Goal: Task Accomplishment & Management: Complete application form

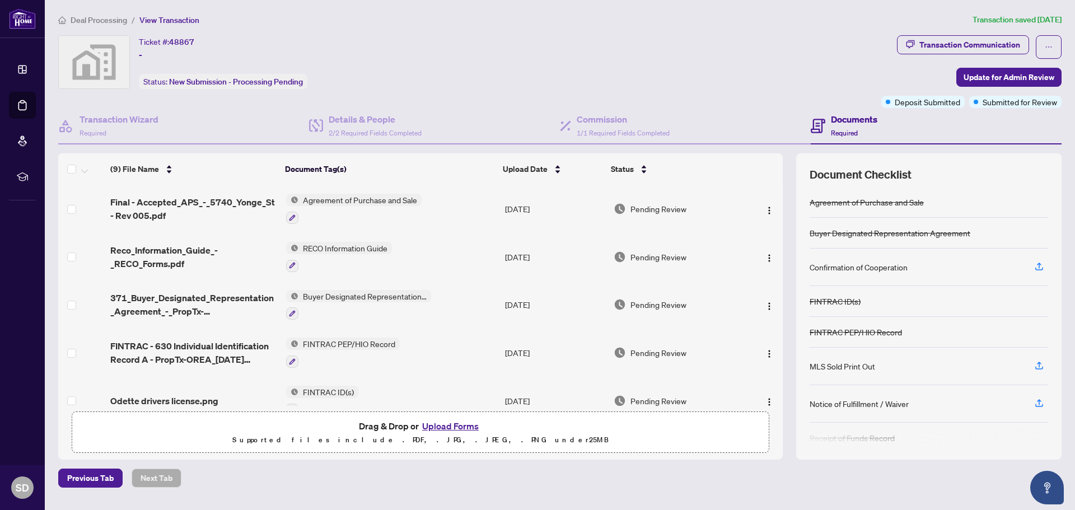
click at [95, 18] on span "Deal Processing" at bounding box center [99, 20] width 57 height 10
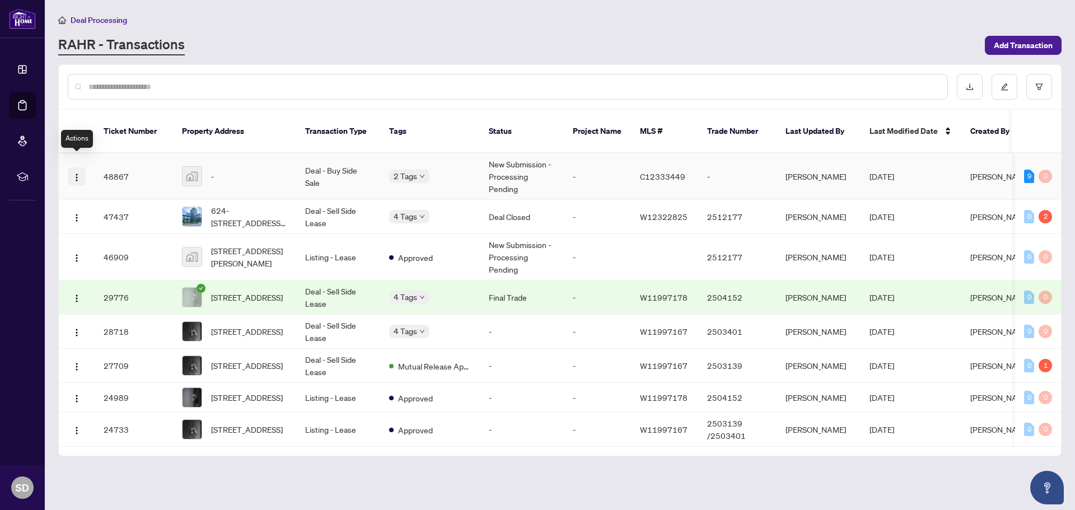
click at [73, 173] on img "button" at bounding box center [76, 177] width 9 height 9
click at [181, 161] on td "-" at bounding box center [234, 176] width 123 height 46
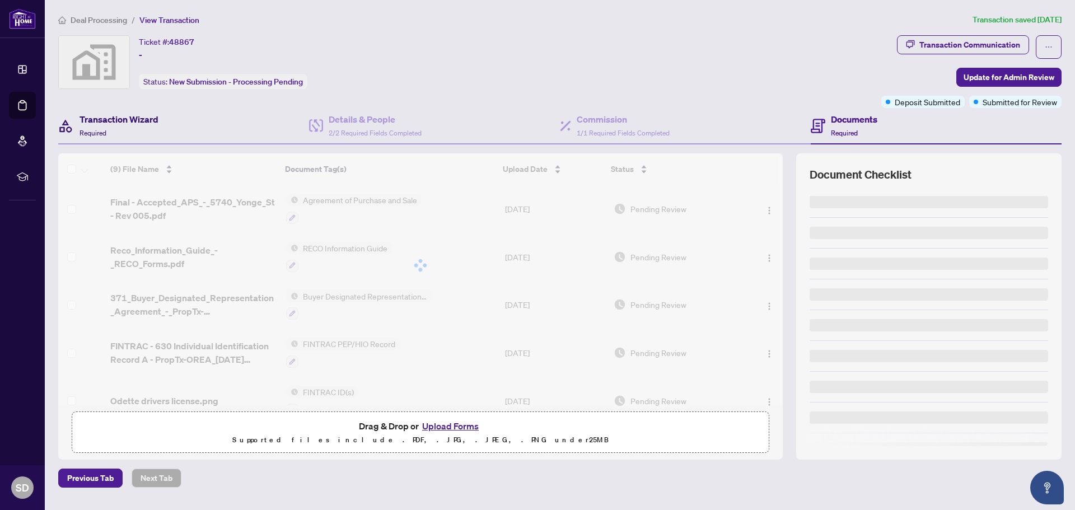
click at [134, 128] on div "Transaction Wizard Required" at bounding box center [119, 126] width 79 height 26
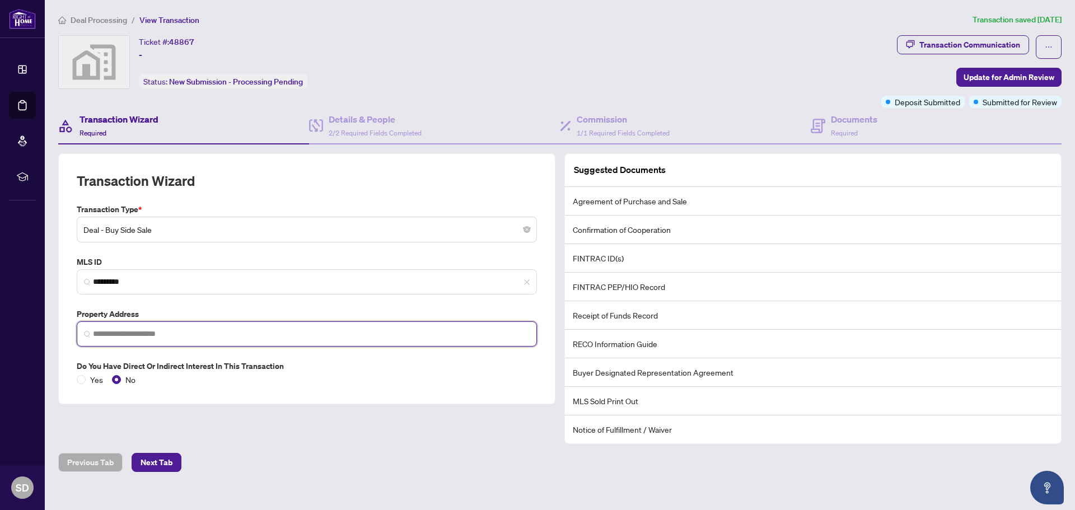
click at [153, 334] on input "search" at bounding box center [311, 334] width 437 height 12
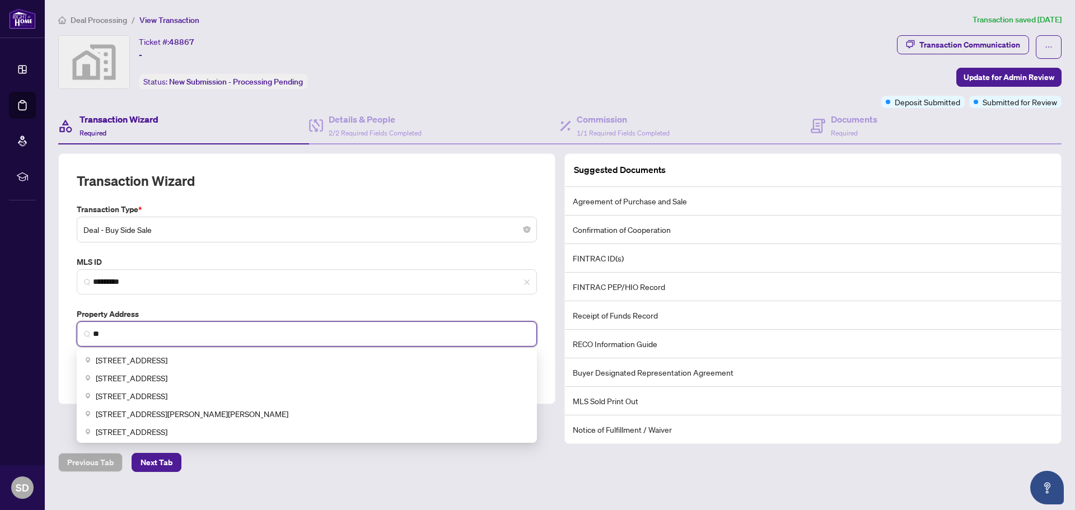
type input "*"
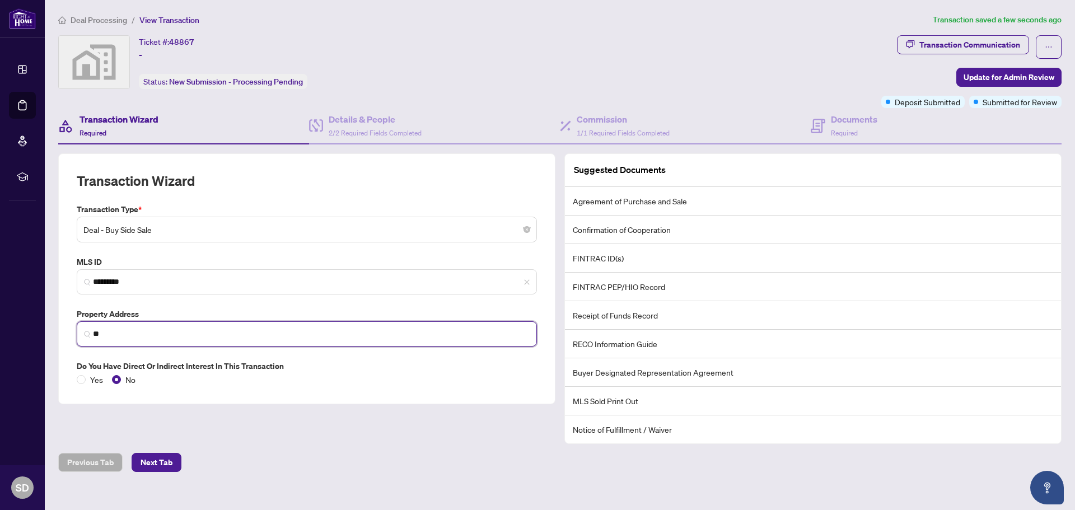
type input "*"
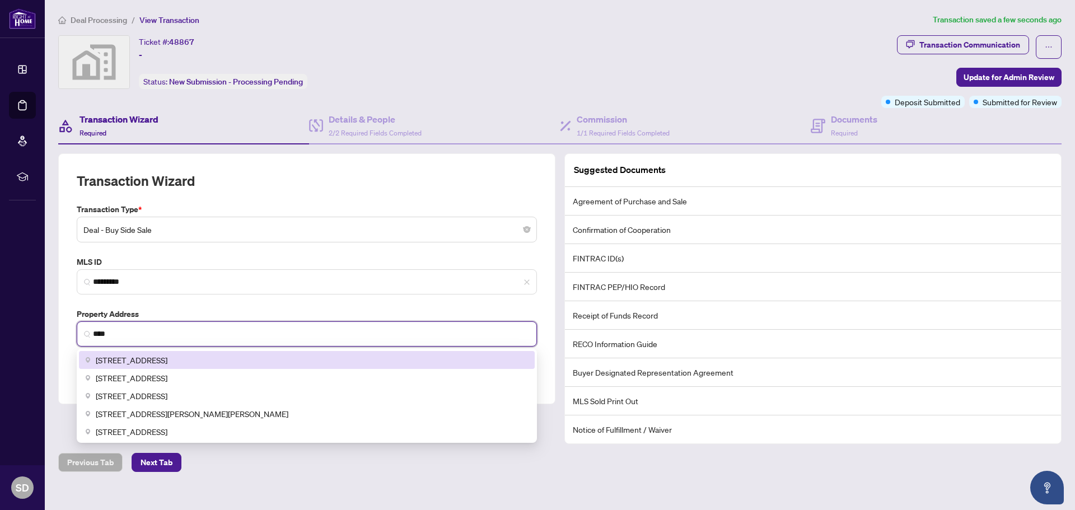
click at [160, 355] on span "[STREET_ADDRESS]" at bounding box center [132, 360] width 72 height 12
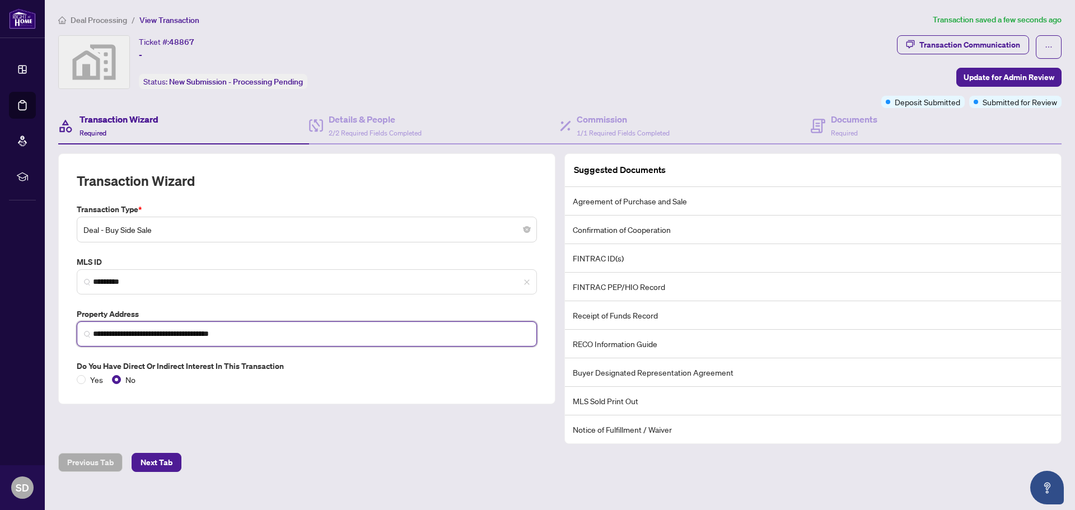
click at [157, 338] on input "**********" at bounding box center [311, 334] width 437 height 12
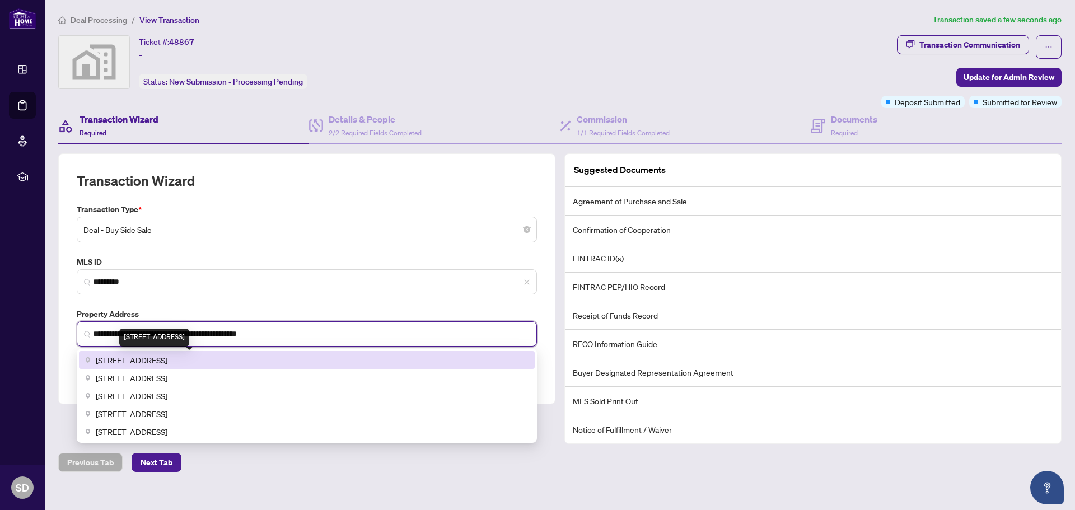
click at [167, 363] on span "[STREET_ADDRESS]" at bounding box center [132, 360] width 72 height 12
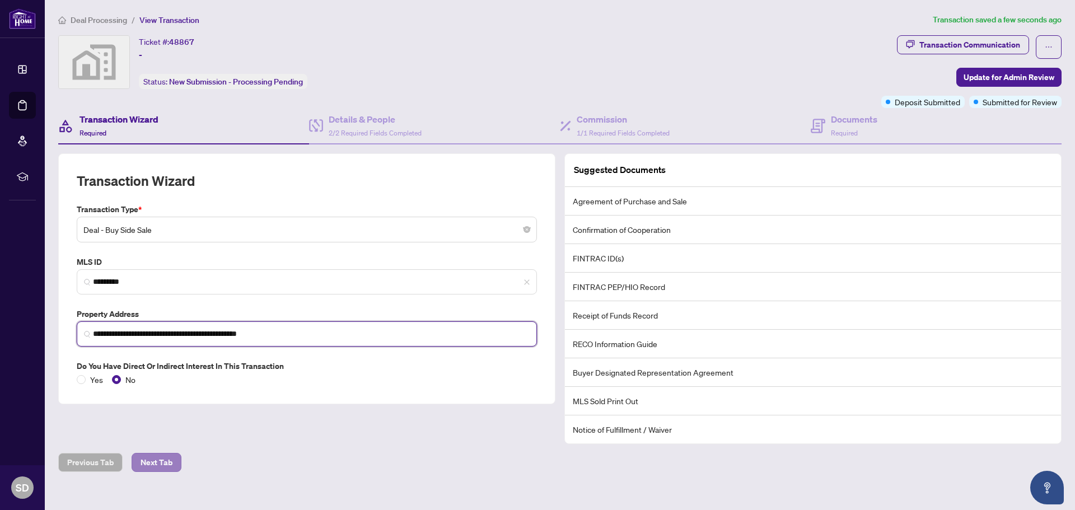
type input "**********"
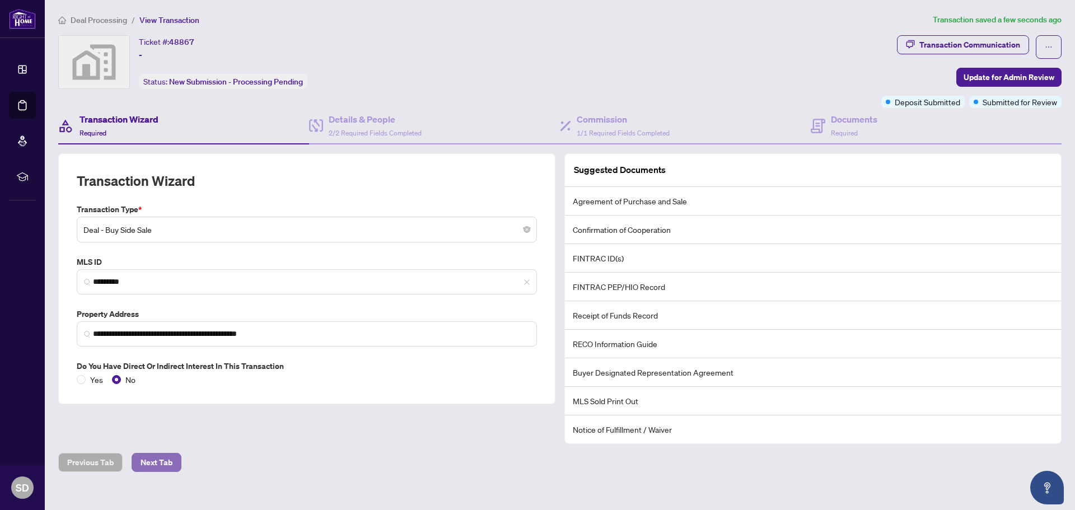
click at [149, 464] on span "Next Tab" at bounding box center [157, 462] width 32 height 18
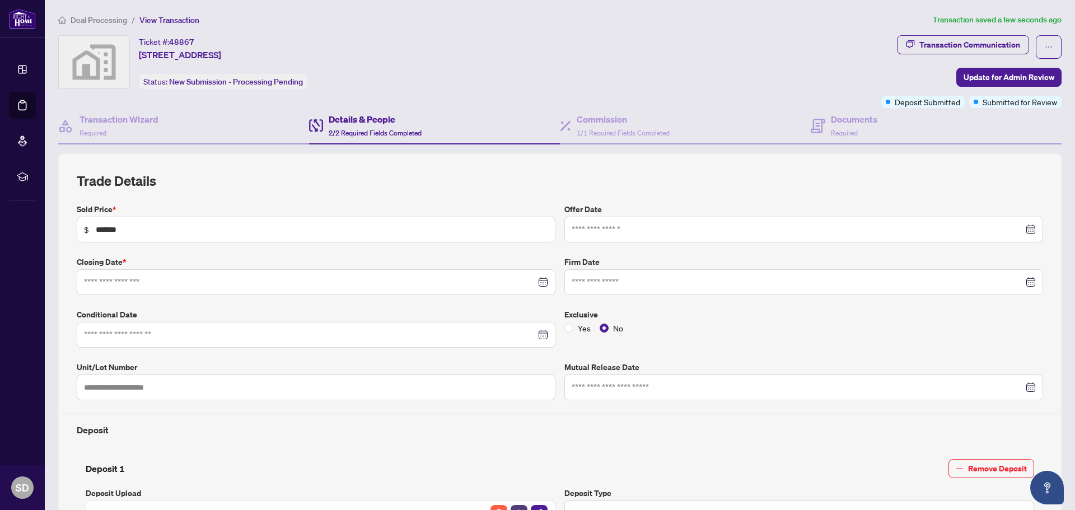
type input "**********"
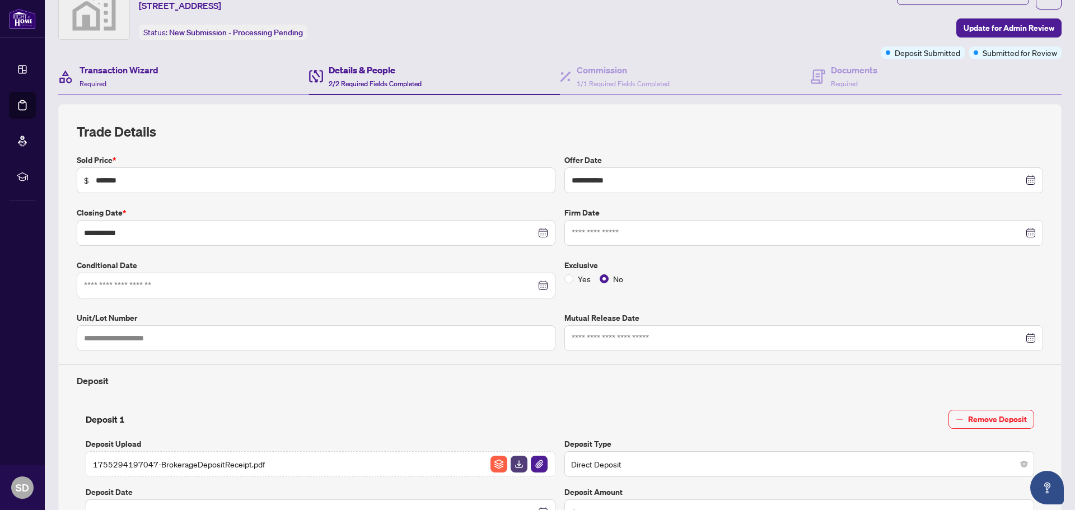
scroll to position [56, 0]
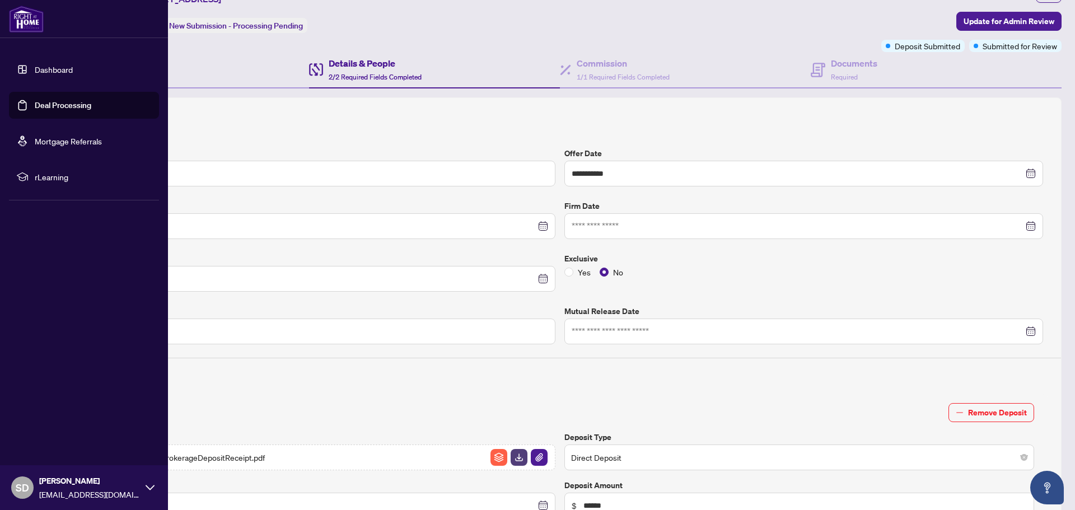
click at [35, 74] on link "Dashboard" at bounding box center [54, 69] width 38 height 10
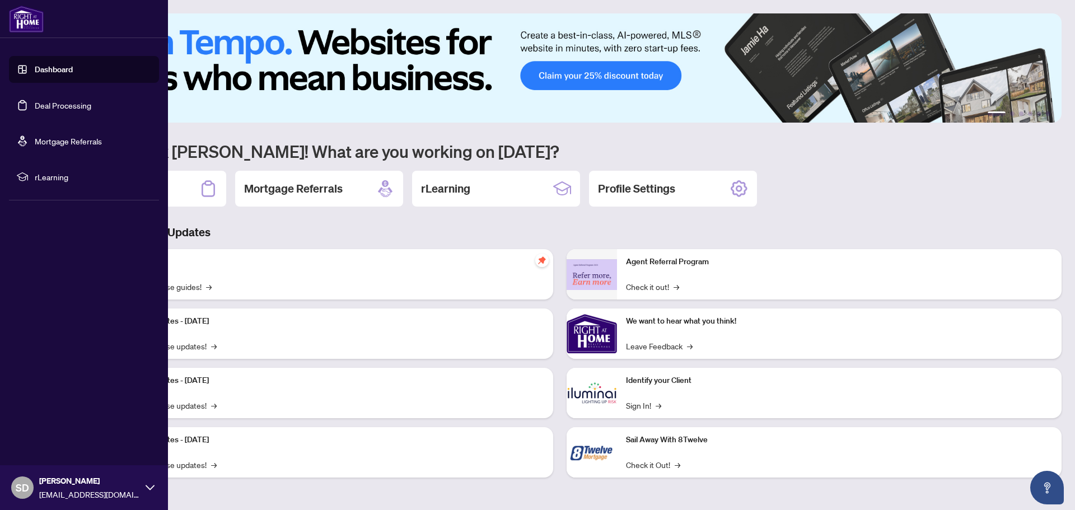
click at [39, 119] on ul "Dashboard Deal Processing Mortgage Referrals rLearning" at bounding box center [84, 123] width 150 height 134
click at [47, 103] on link "Deal Processing" at bounding box center [63, 105] width 57 height 10
